Goal: Task Accomplishment & Management: Use online tool/utility

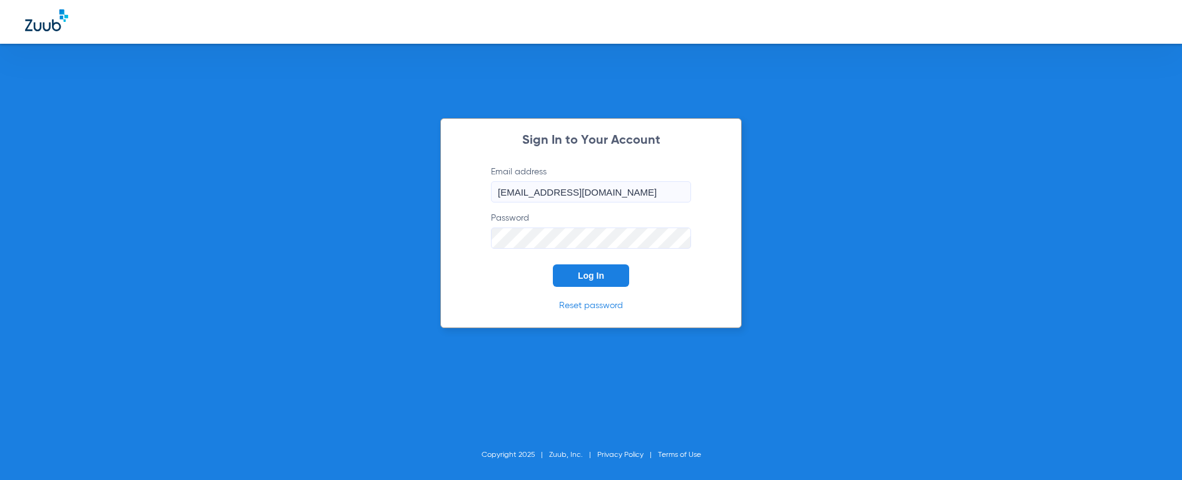
click at [587, 272] on span "Log In" at bounding box center [591, 276] width 26 height 10
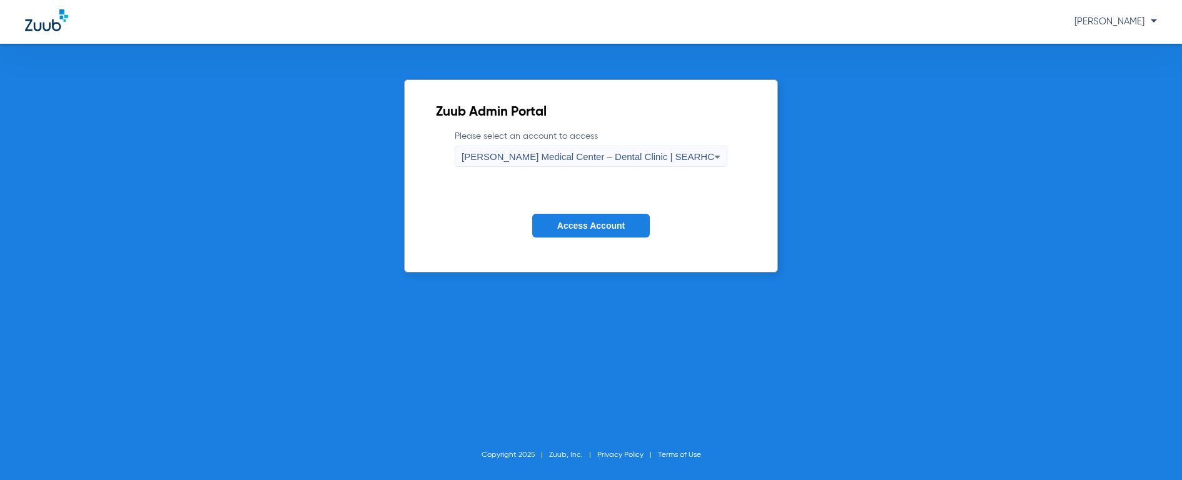
click at [647, 162] on span "[PERSON_NAME] Medical Center – Dental Clinic | SEARHC" at bounding box center [587, 156] width 253 height 11
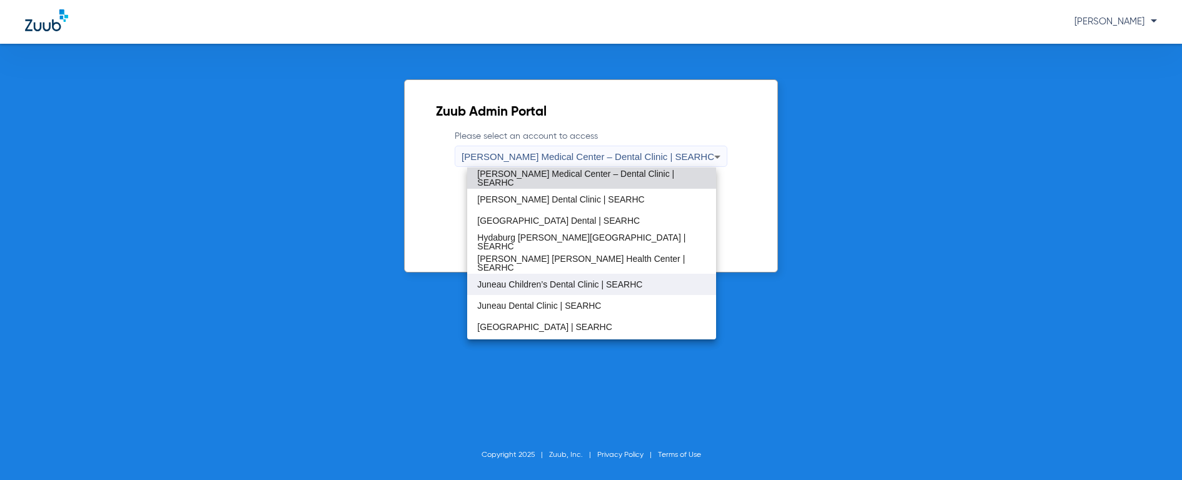
click at [562, 287] on span "Juneau Children’s Dental Clinic | SEARHC" at bounding box center [559, 284] width 165 height 9
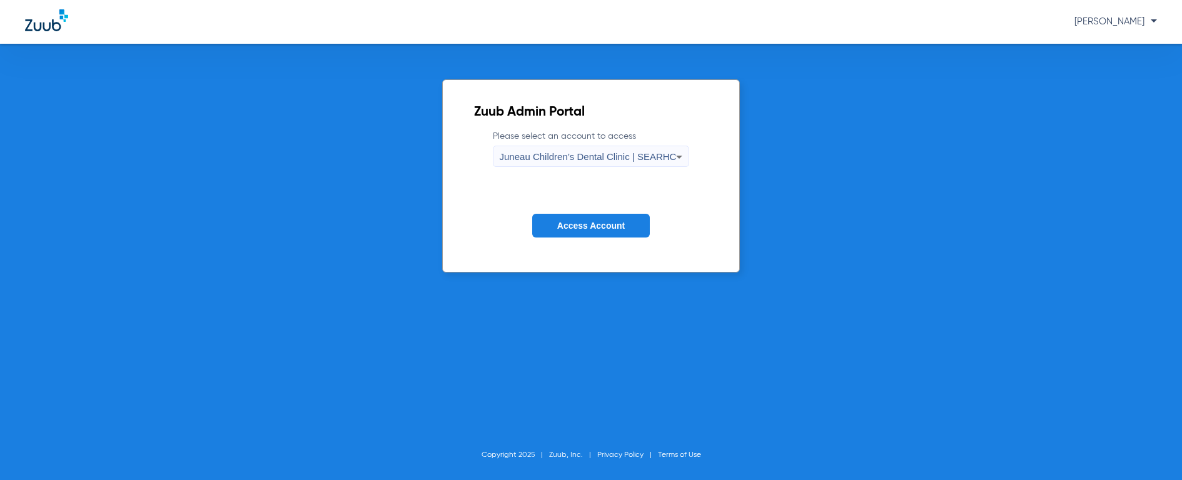
click at [585, 224] on span "Access Account" at bounding box center [591, 226] width 68 height 10
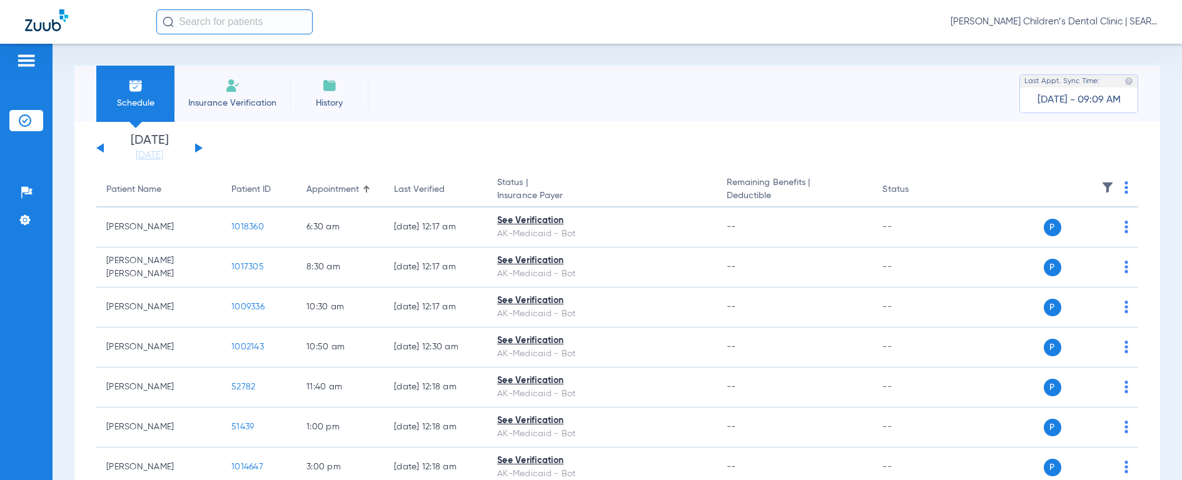
click at [263, 21] on input "text" at bounding box center [234, 21] width 156 height 25
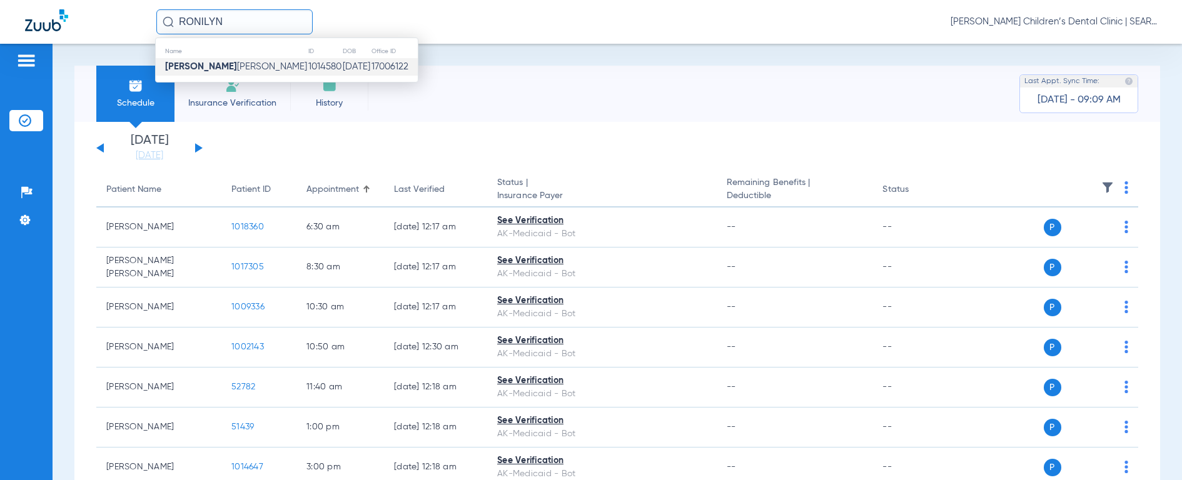
type input "RONILYN"
click at [230, 71] on span "[PERSON_NAME]" at bounding box center [236, 66] width 142 height 9
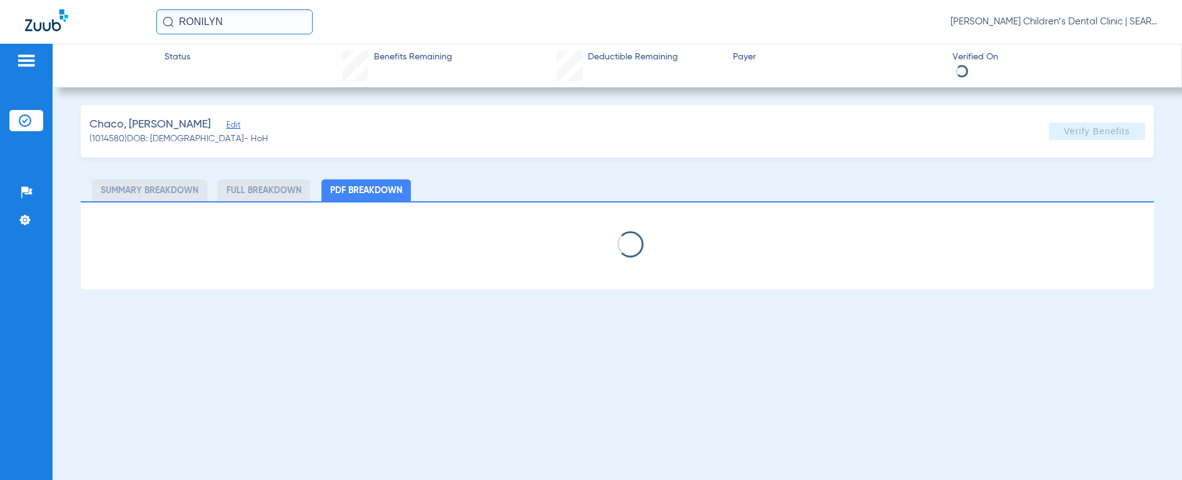
select select "page-width"
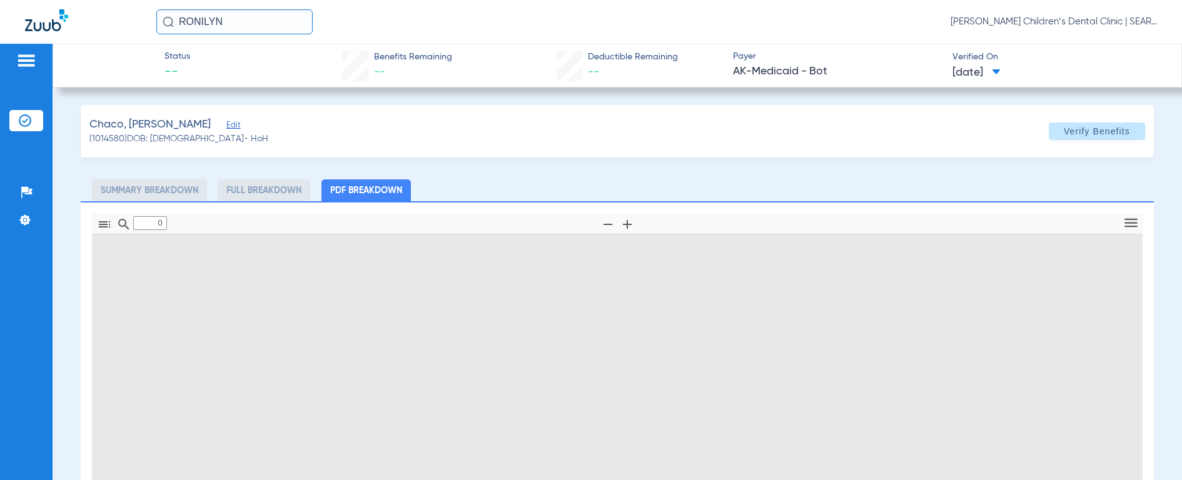
type input "1"
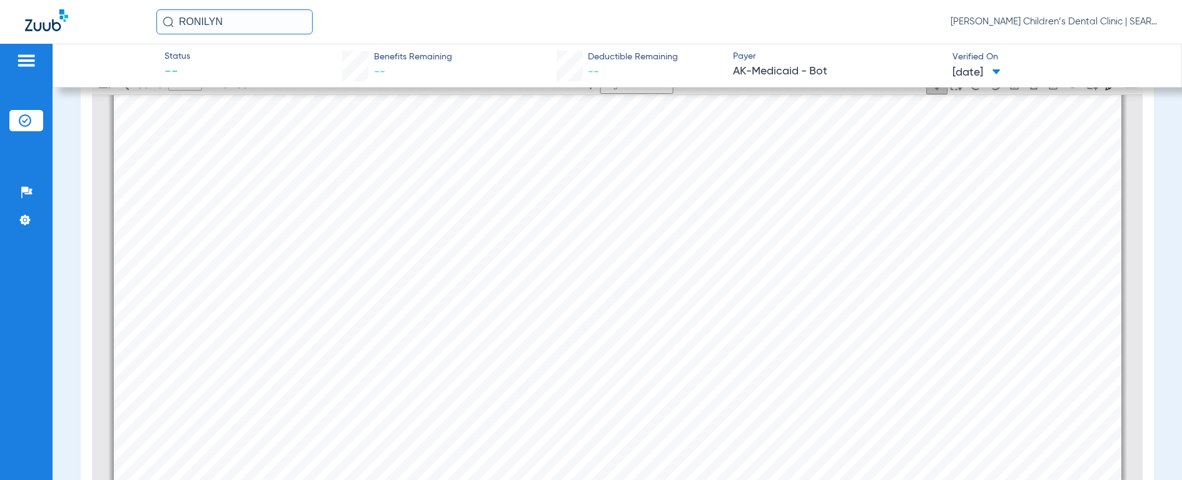
scroll to position [673, 0]
drag, startPoint x: 243, startPoint y: 21, endPoint x: 61, endPoint y: 9, distance: 182.3
click at [61, 9] on div "RONILYN [PERSON_NAME] Children’s Dental Clinic | SEARHC" at bounding box center [591, 22] width 1182 height 44
click at [166, 19] on img at bounding box center [168, 21] width 11 height 11
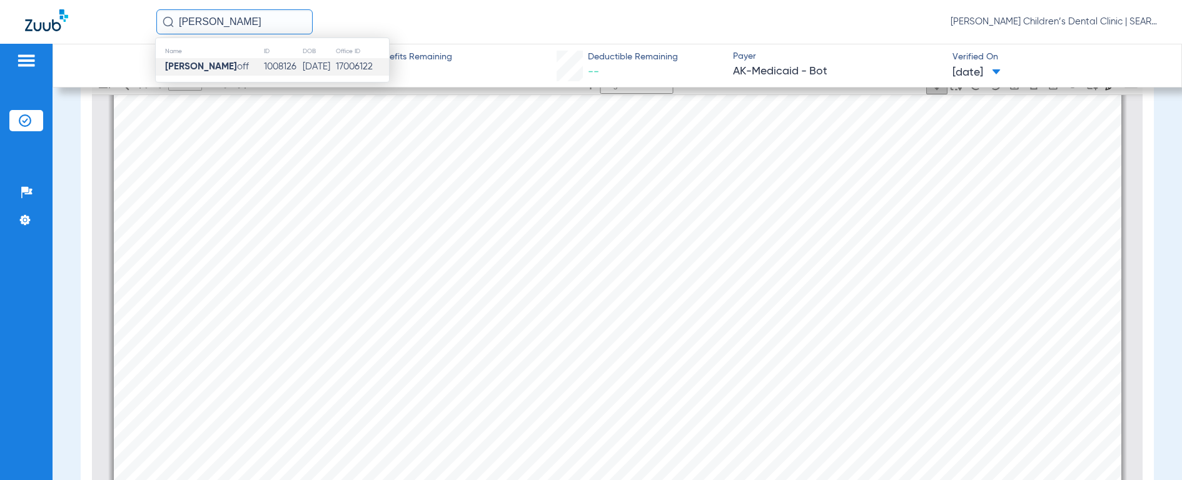
click at [187, 66] on strong "[PERSON_NAME]" at bounding box center [201, 66] width 72 height 9
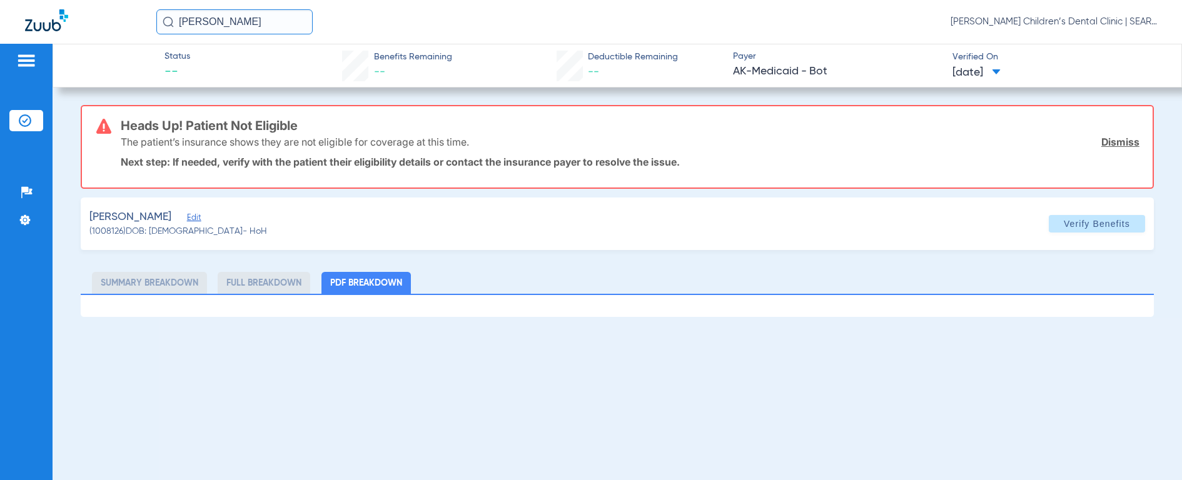
drag, startPoint x: 261, startPoint y: 23, endPoint x: 75, endPoint y: 21, distance: 186.3
click at [75, 21] on div "[PERSON_NAME] [PERSON_NAME] Children’s Dental Clinic | SEARHC" at bounding box center [591, 22] width 1182 height 44
type input "sage brown"
click at [170, 19] on img at bounding box center [168, 21] width 11 height 11
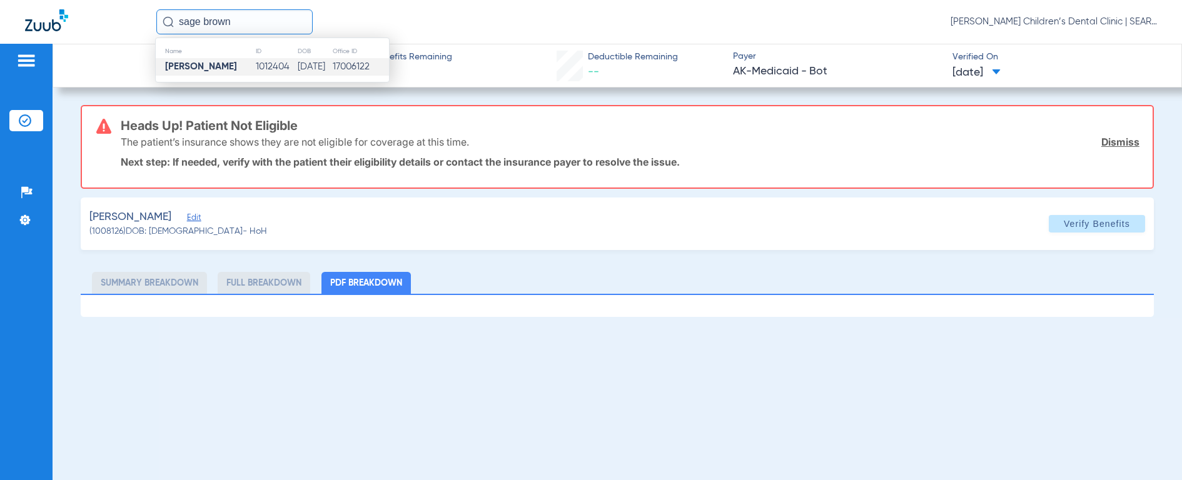
click at [178, 71] on strong "[PERSON_NAME]" at bounding box center [201, 66] width 72 height 9
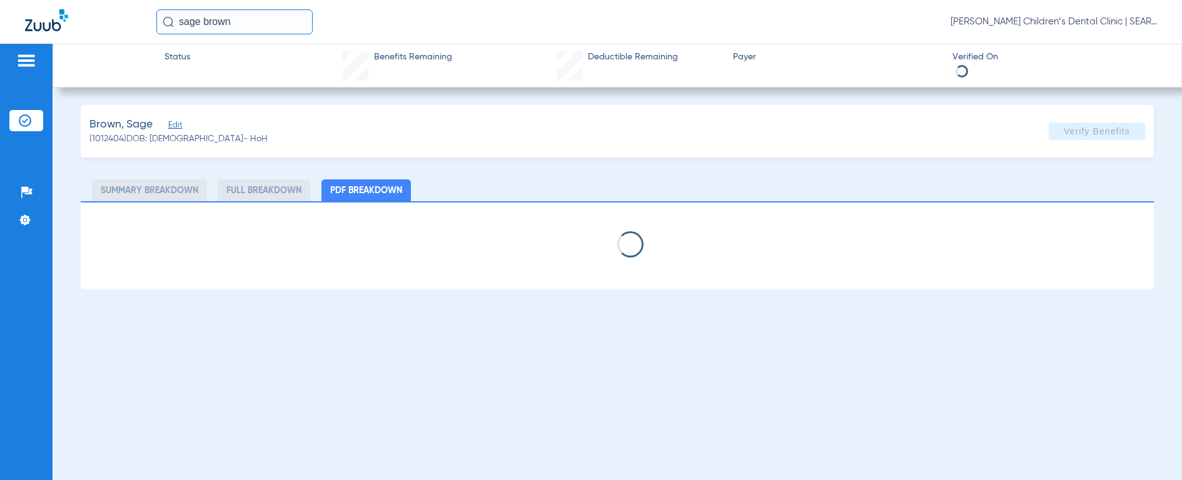
select select "page-width"
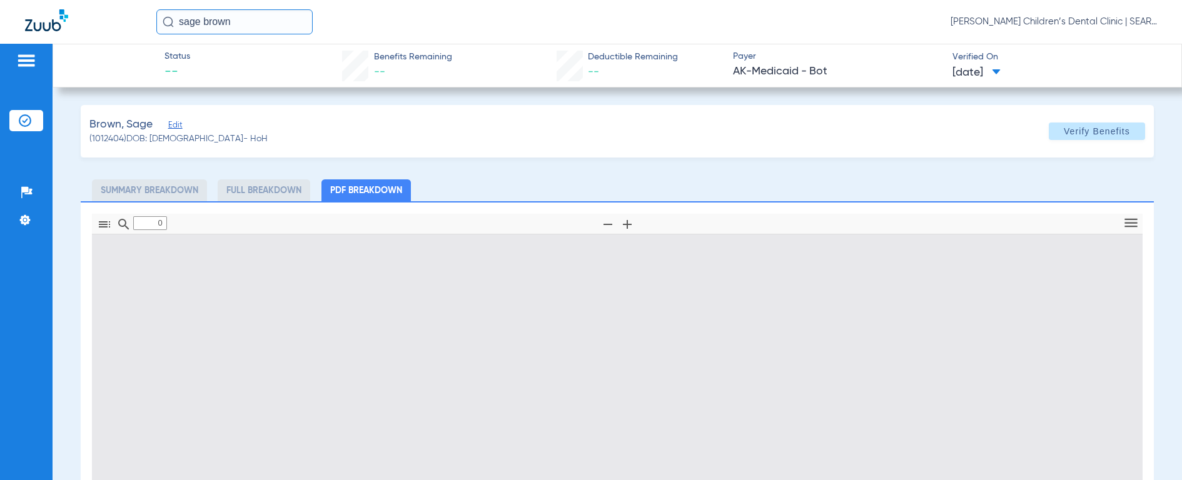
type input "1"
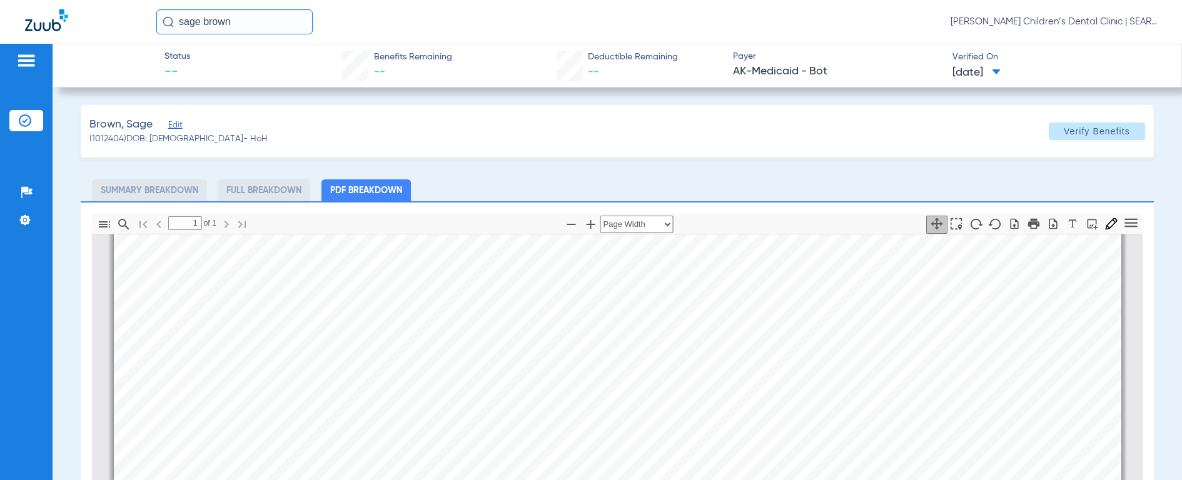
scroll to position [277, 0]
click at [271, 27] on input "sage brown" at bounding box center [234, 21] width 156 height 25
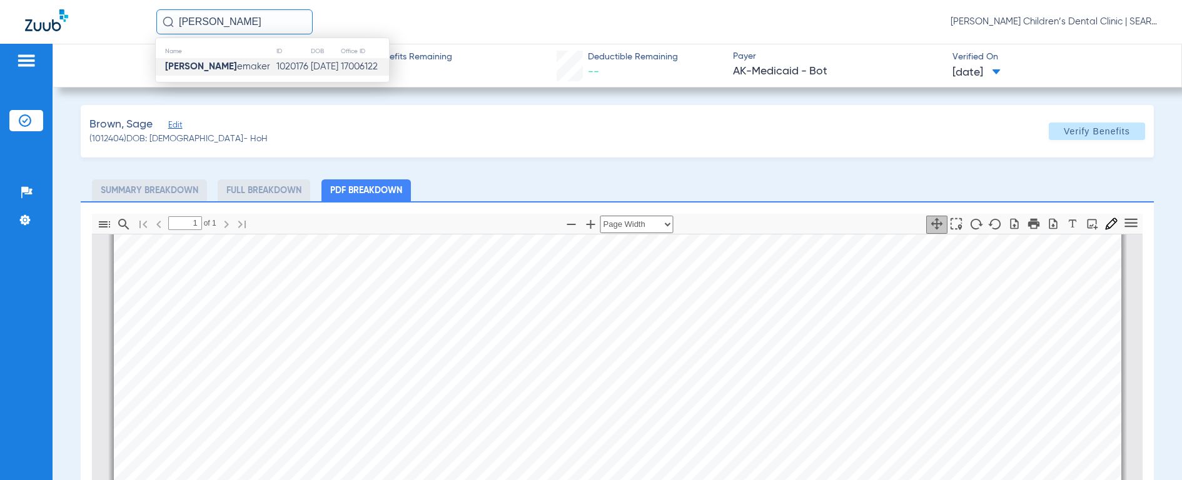
click at [244, 68] on td "[PERSON_NAME] emaker" at bounding box center [216, 67] width 120 height 18
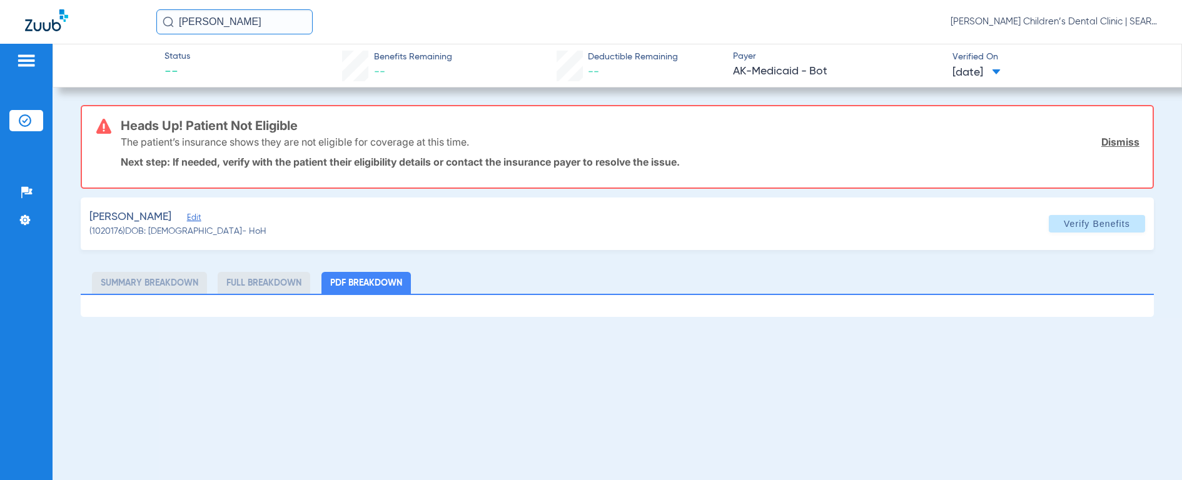
drag, startPoint x: 257, startPoint y: 24, endPoint x: 94, endPoint y: 20, distance: 163.2
click at [94, 20] on div "[PERSON_NAME] [PERSON_NAME] Children’s Dental Clinic | SEARHC" at bounding box center [591, 22] width 1182 height 44
click at [174, 23] on input "[PERSON_NAME] CAD" at bounding box center [234, 21] width 156 height 25
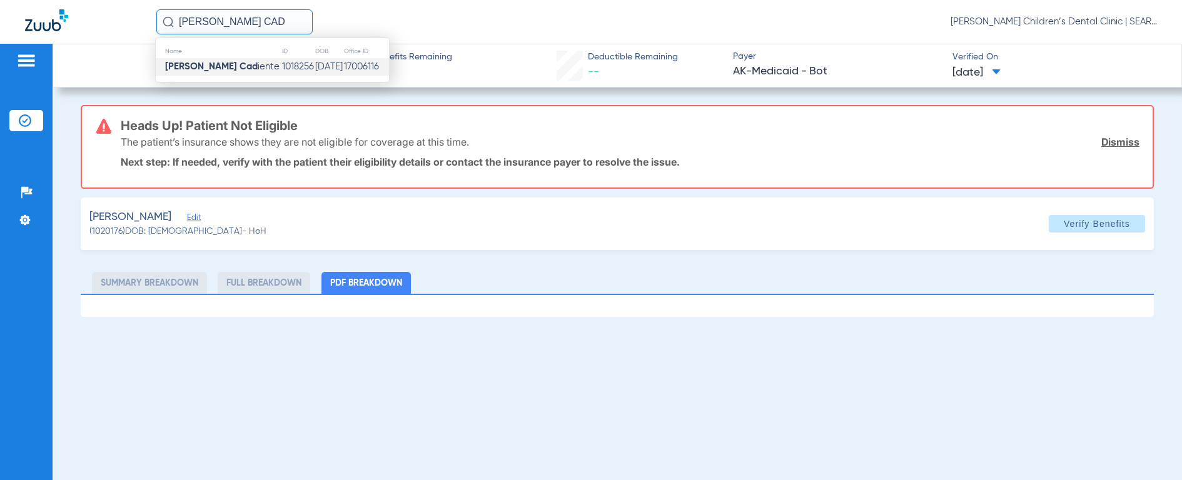
type input "[PERSON_NAME] CAD"
click at [191, 69] on strong "[PERSON_NAME] Cad" at bounding box center [211, 66] width 93 height 9
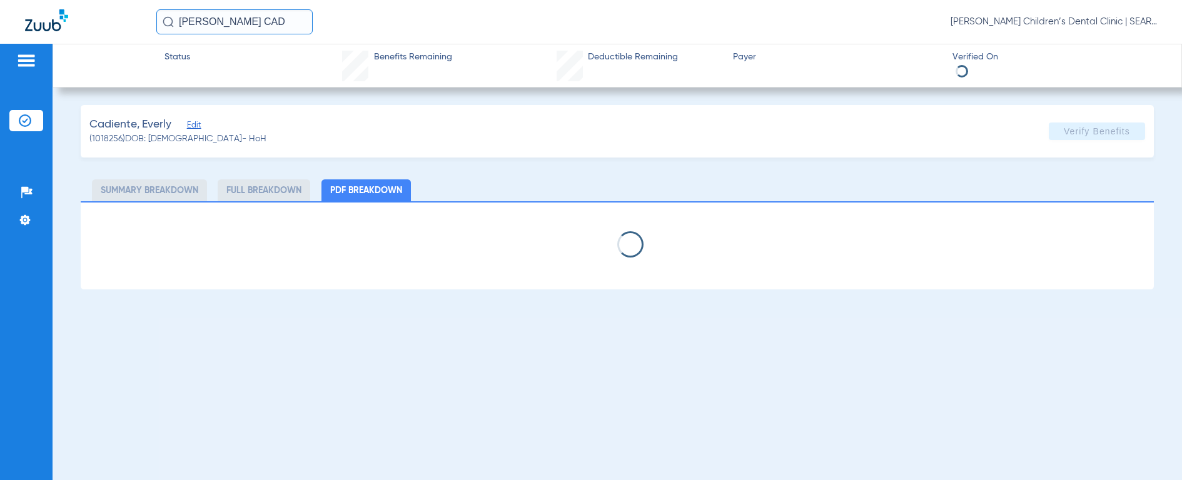
select select "page-width"
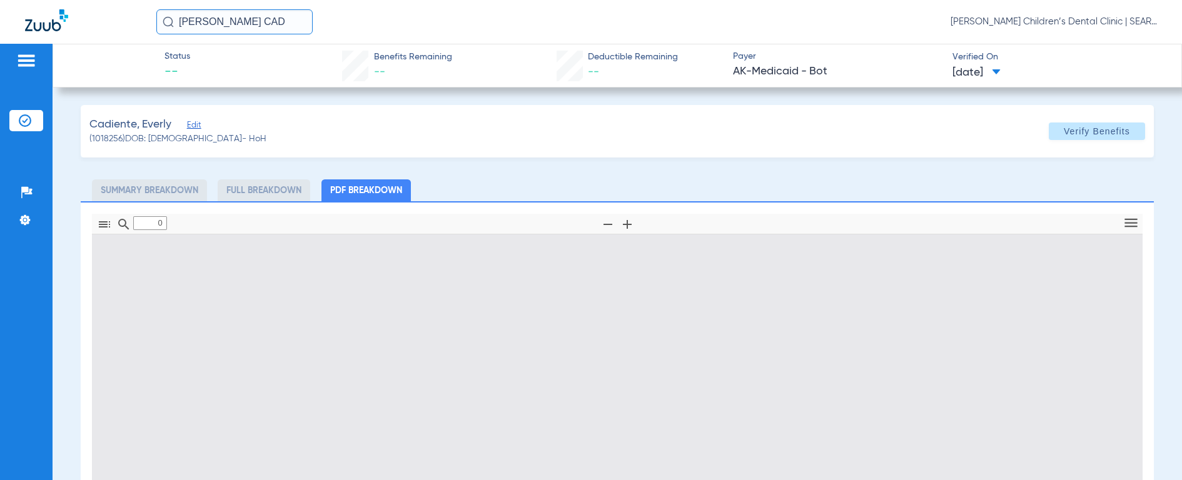
type input "1"
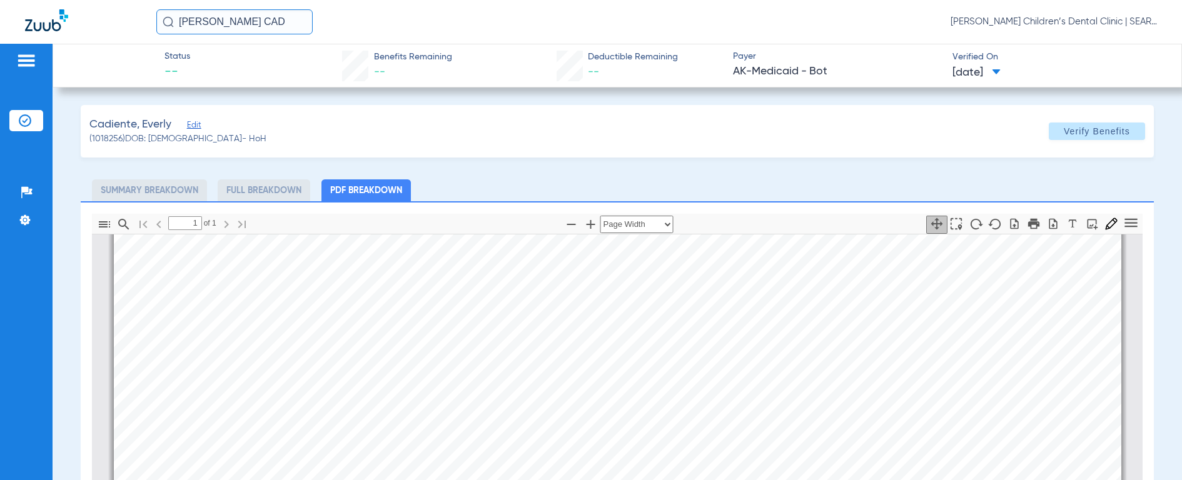
scroll to position [298, 0]
drag, startPoint x: 265, startPoint y: 27, endPoint x: 92, endPoint y: 19, distance: 173.4
click at [92, 19] on div "[PERSON_NAME] CAD [PERSON_NAME] Children’s Dental Clinic | SEARHC" at bounding box center [591, 22] width 1182 height 44
type input "MICAH BU"
click at [166, 23] on img at bounding box center [168, 21] width 11 height 11
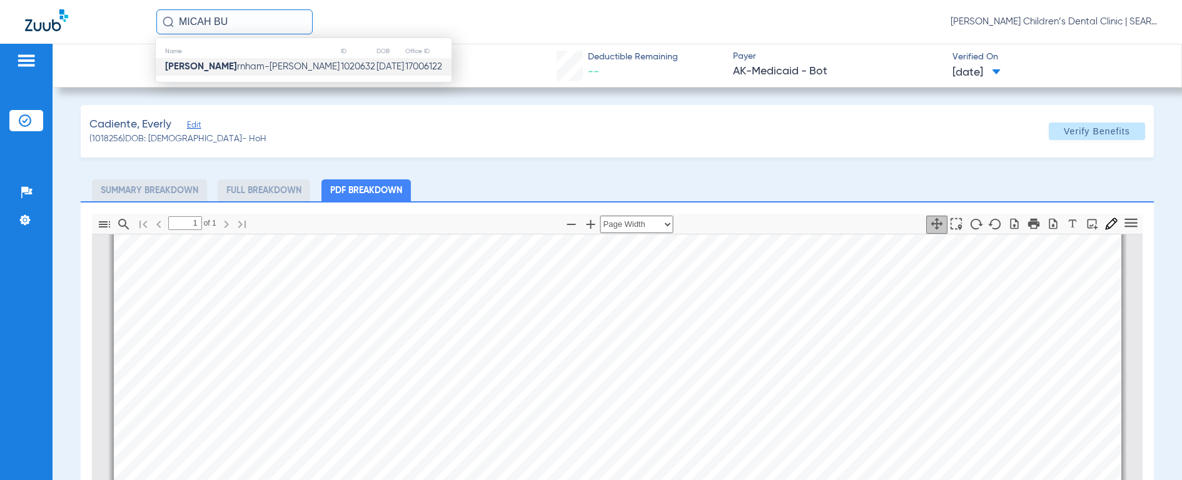
click at [199, 62] on strong "[PERSON_NAME]" at bounding box center [201, 66] width 72 height 9
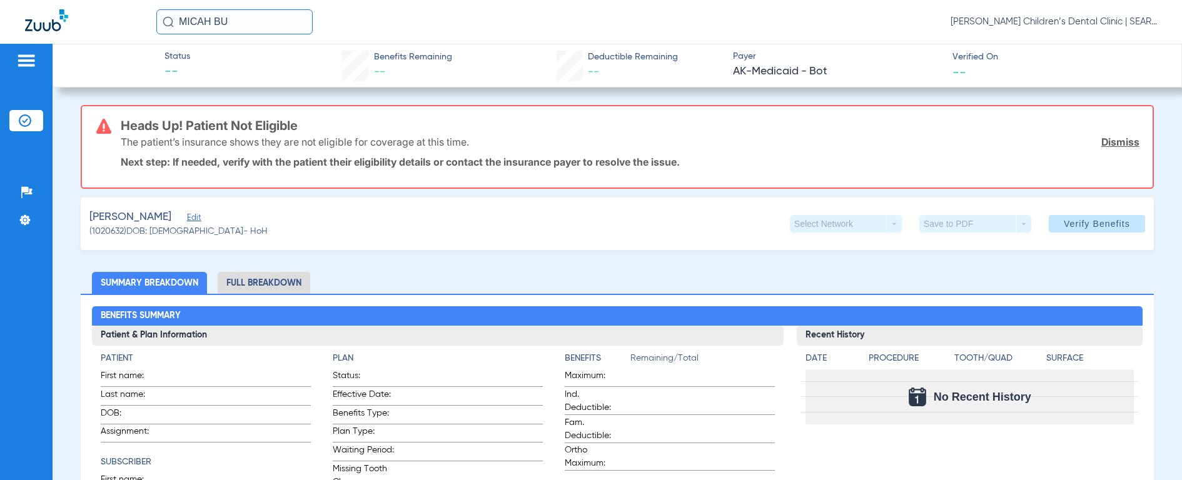
drag, startPoint x: 245, startPoint y: 20, endPoint x: 163, endPoint y: 16, distance: 82.0
click at [163, 16] on input "MICAH BU" at bounding box center [234, 21] width 156 height 25
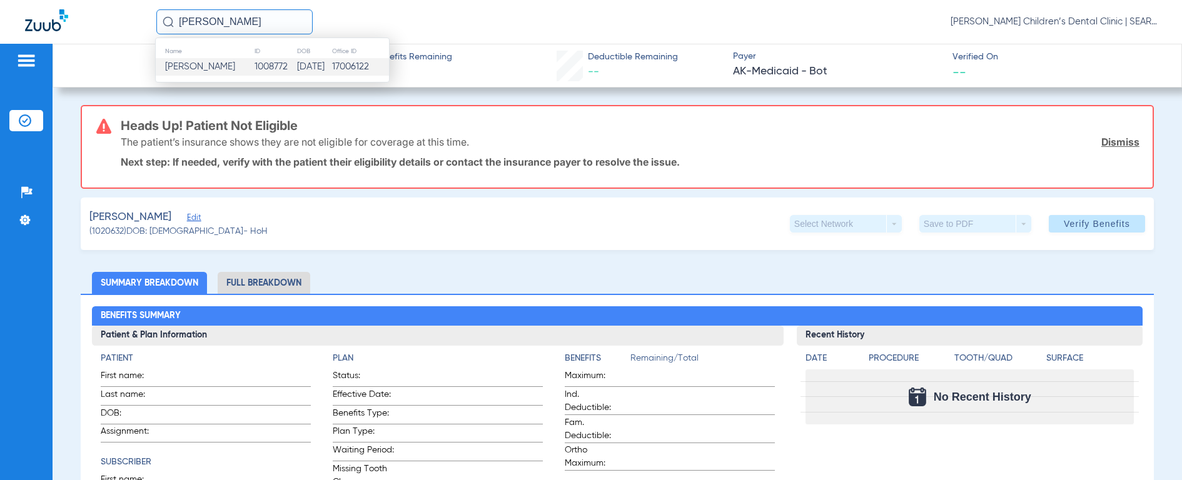
type input "[PERSON_NAME]"
click at [195, 68] on span "[PERSON_NAME]" at bounding box center [200, 66] width 70 height 9
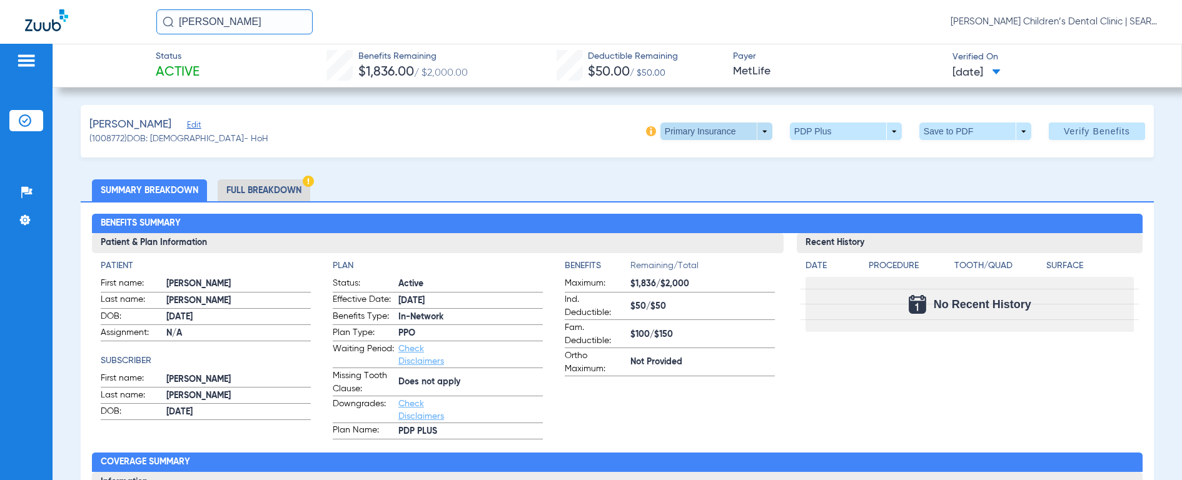
click at [706, 128] on span at bounding box center [716, 131] width 30 height 30
click at [698, 181] on span "Secondary Insurance" at bounding box center [703, 181] width 83 height 9
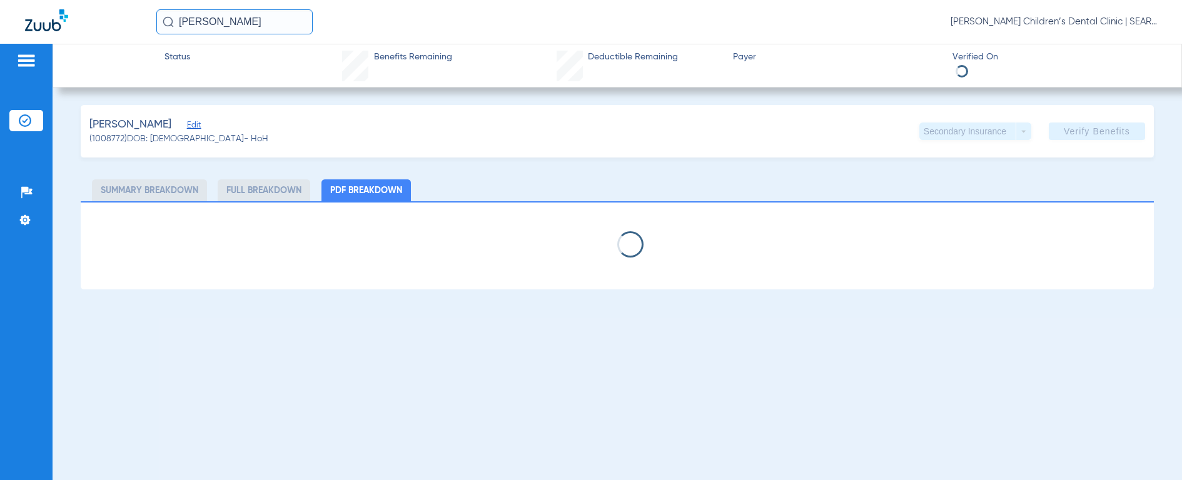
select select "page-width"
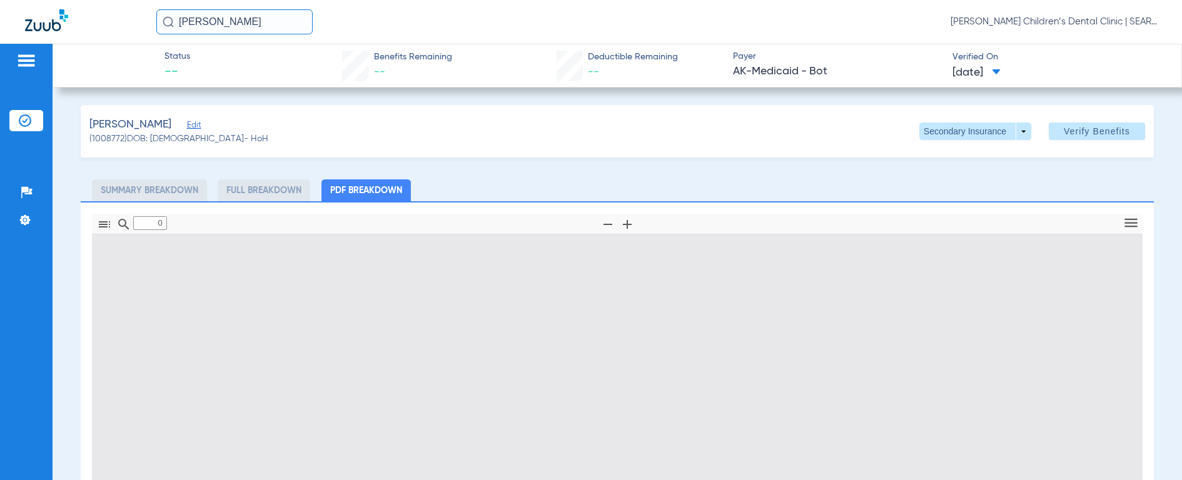
type input "1"
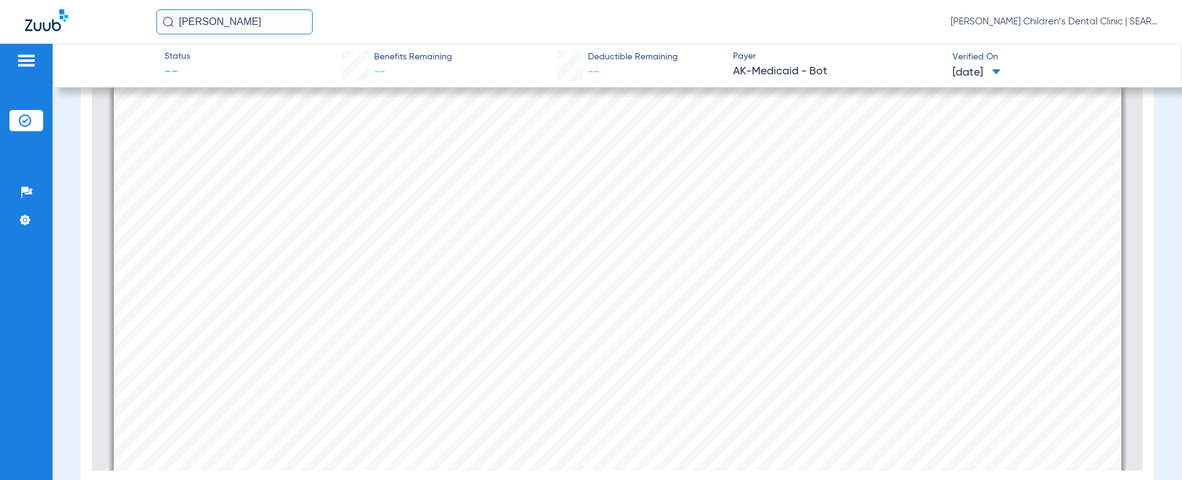
drag, startPoint x: 278, startPoint y: 26, endPoint x: 79, endPoint y: 23, distance: 198.9
click at [79, 23] on div "[PERSON_NAME] REF [PERSON_NAME] Children’s Dental Clinic | SEARHC" at bounding box center [591, 22] width 1182 height 44
type input "[PERSON_NAME]"
click at [164, 24] on img at bounding box center [168, 21] width 11 height 11
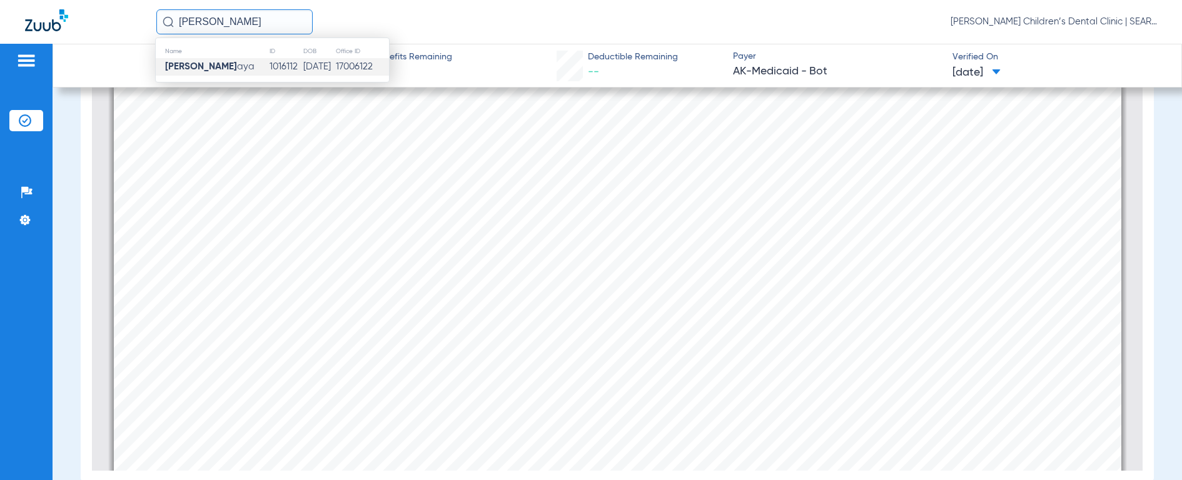
click at [190, 71] on strong "[PERSON_NAME]" at bounding box center [201, 66] width 72 height 9
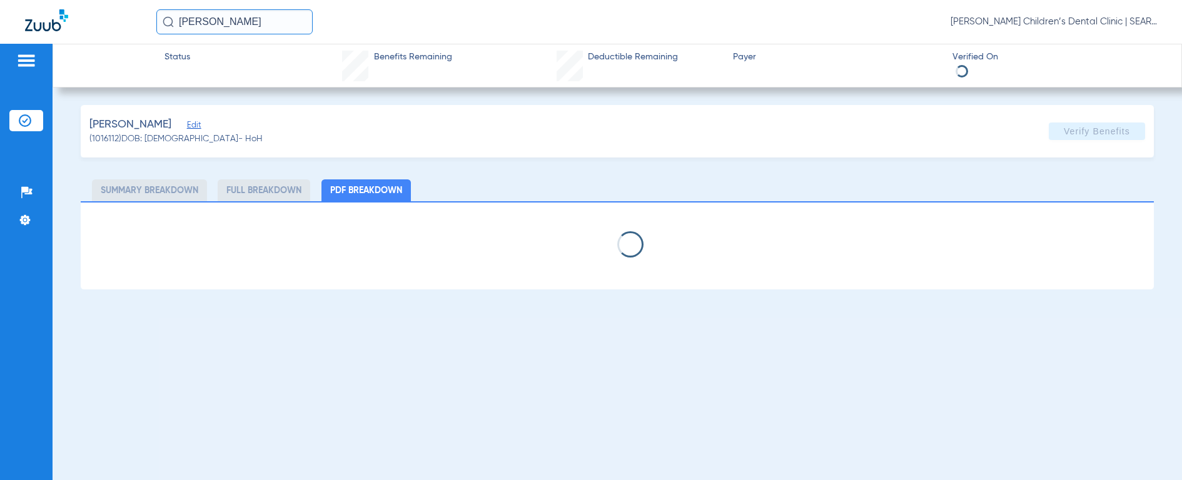
select select "page-width"
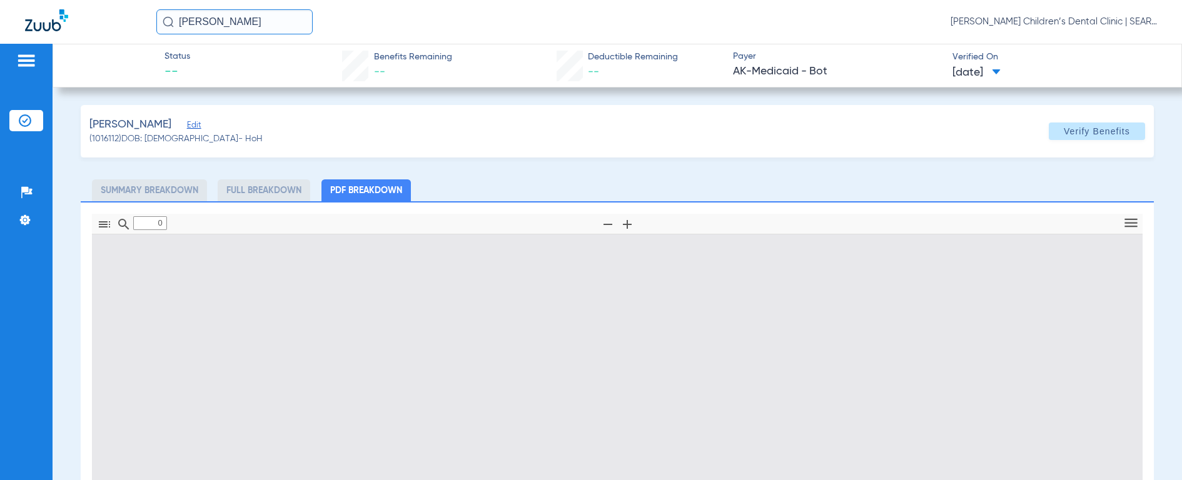
type input "1"
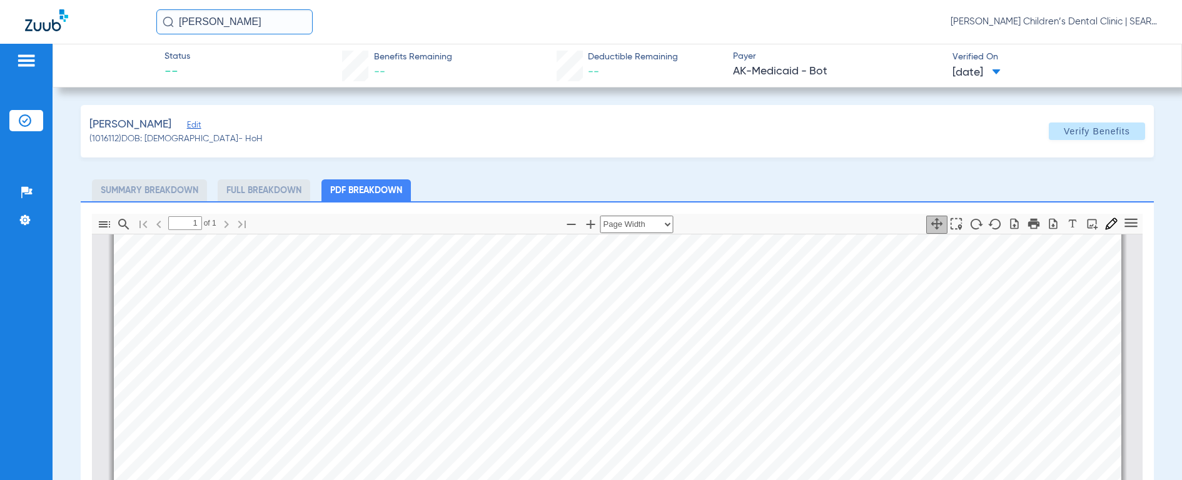
scroll to position [302, 0]
drag, startPoint x: 259, startPoint y: 21, endPoint x: 103, endPoint y: 14, distance: 155.8
click at [103, 14] on div "[PERSON_NAME] [PERSON_NAME] Children’s Dental Clinic | SEARHC" at bounding box center [591, 22] width 1182 height 44
type input "HARMONY LAB"
click at [171, 18] on img at bounding box center [168, 21] width 11 height 11
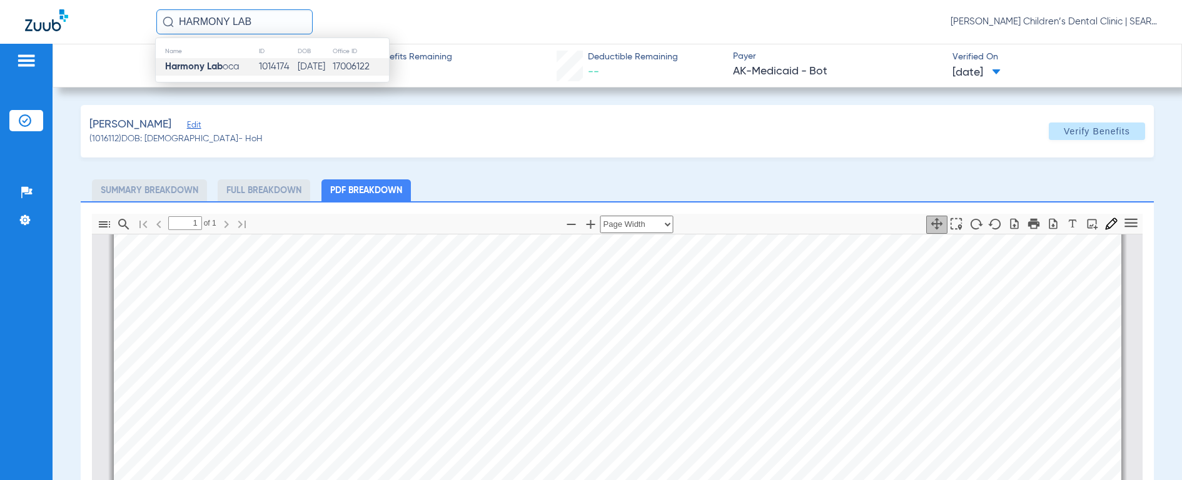
click at [200, 67] on strong "Harmony Lab" at bounding box center [194, 66] width 58 height 9
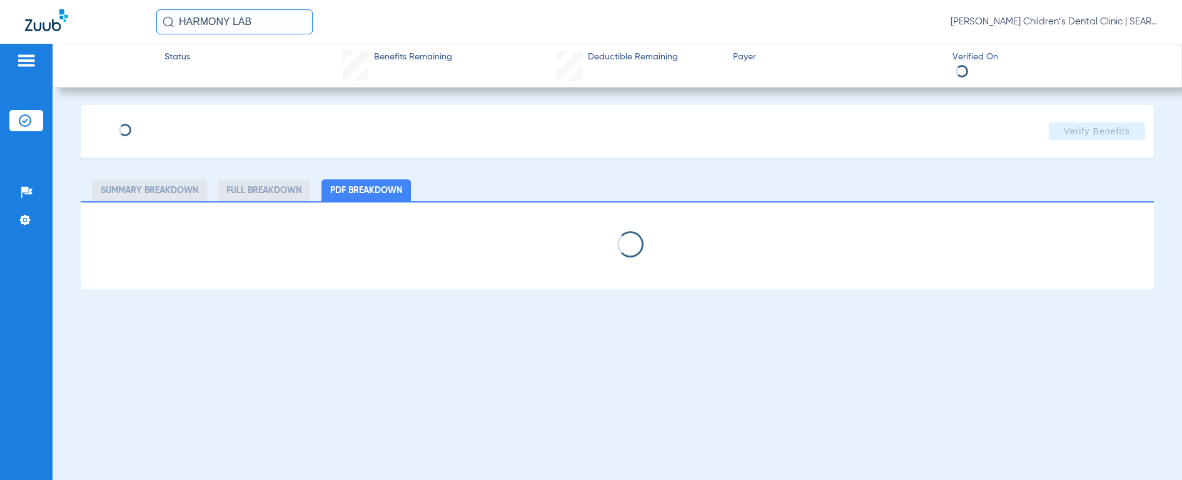
select select "page-width"
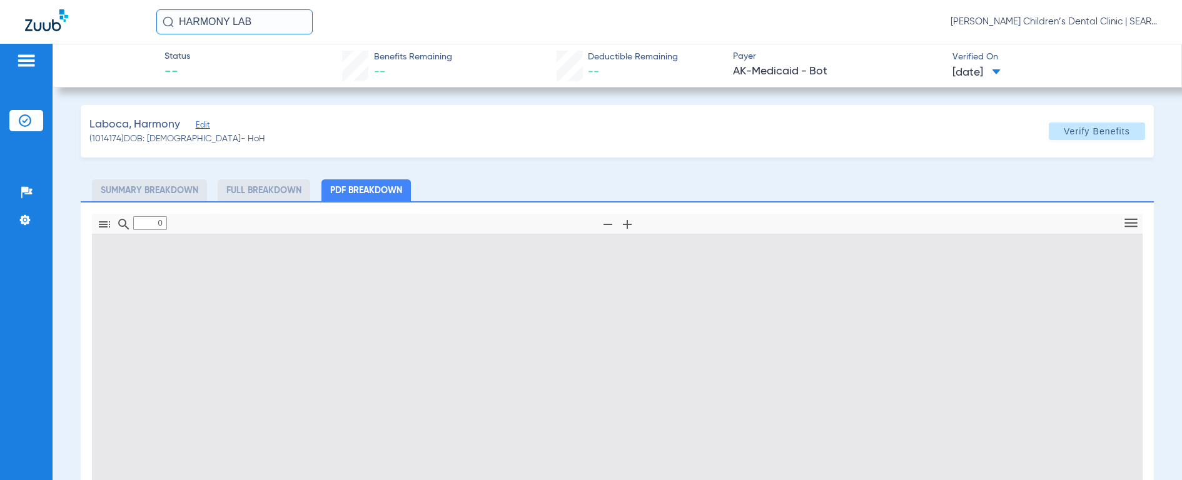
type input "1"
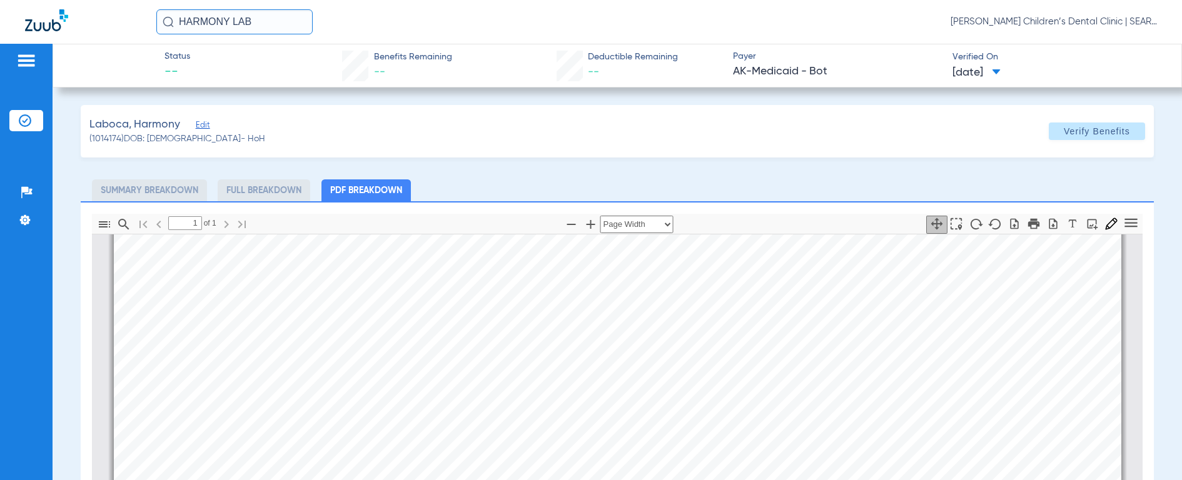
scroll to position [238, 0]
